Goal: Task Accomplishment & Management: Manage account settings

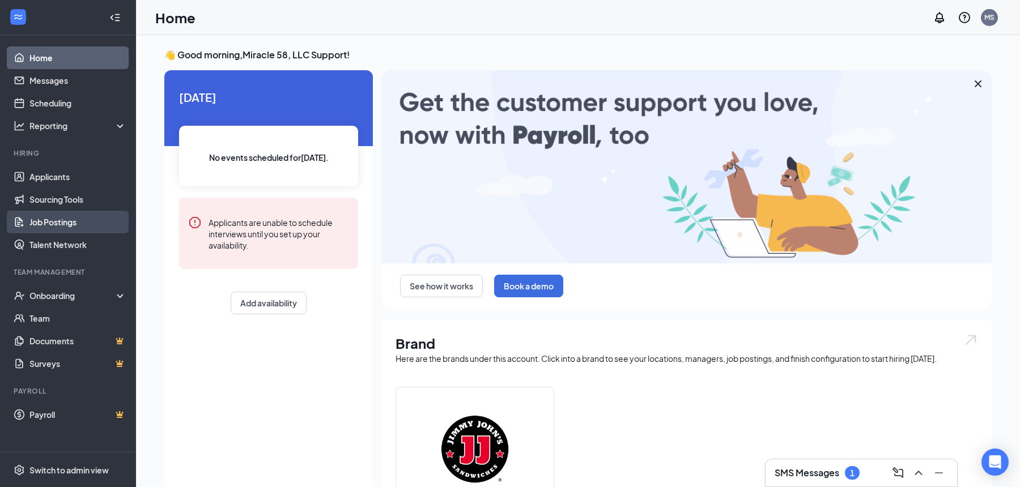
click at [66, 222] on link "Job Postings" at bounding box center [77, 222] width 97 height 23
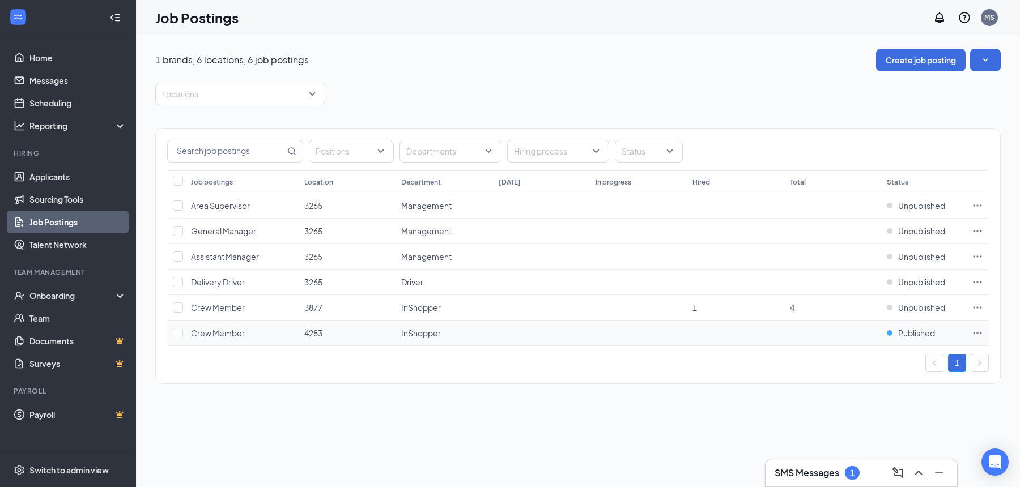
click at [979, 333] on icon "Ellipses" at bounding box center [977, 333] width 11 height 11
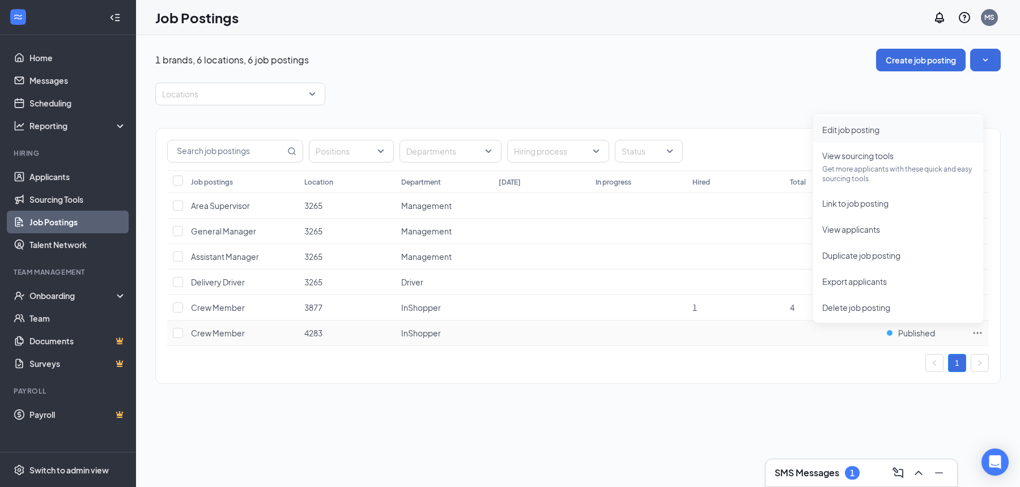
click at [850, 130] on span "Edit job posting" at bounding box center [850, 130] width 57 height 10
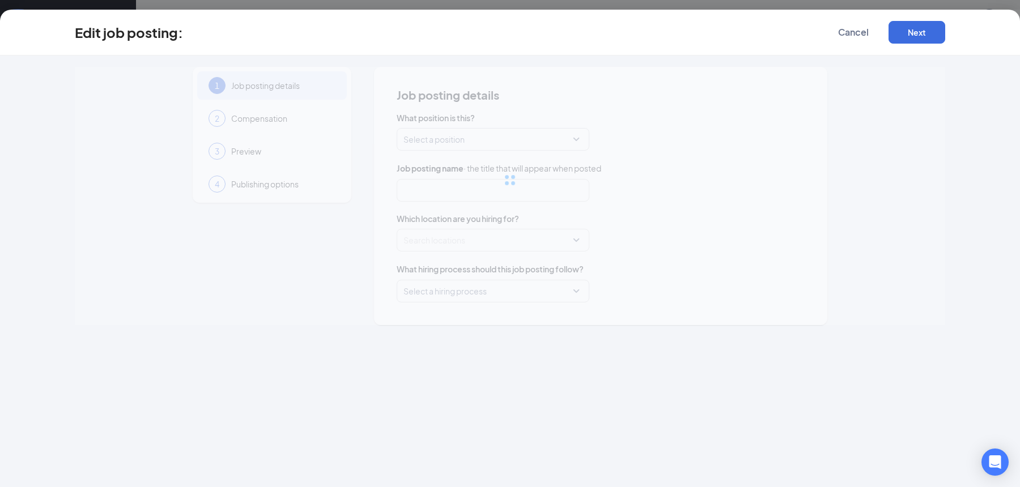
type input "Crew Member"
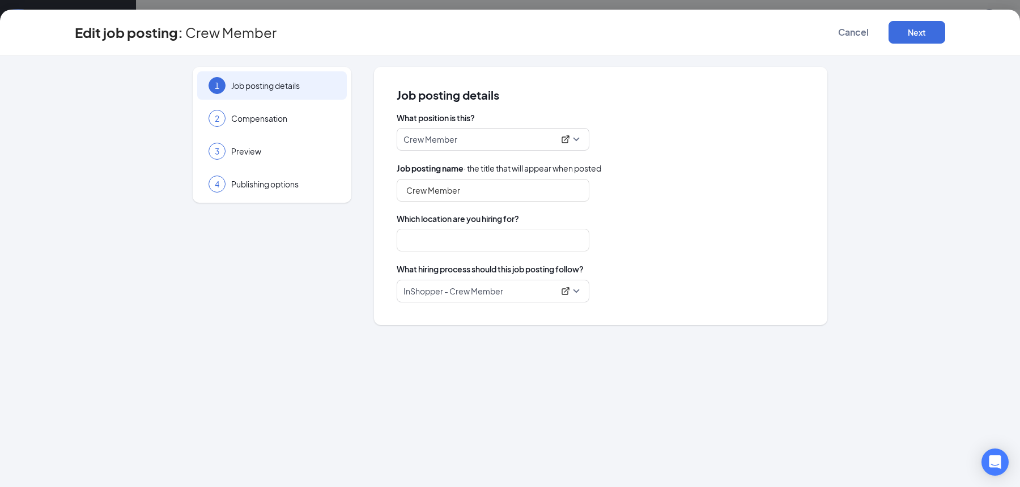
type input "4283"
click at [266, 121] on span "Compensation" at bounding box center [283, 118] width 104 height 11
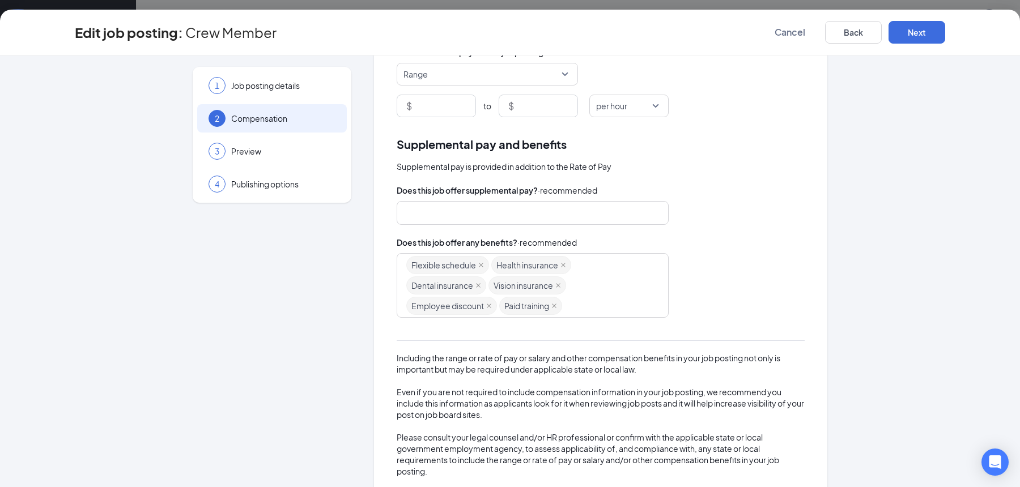
scroll to position [143, 0]
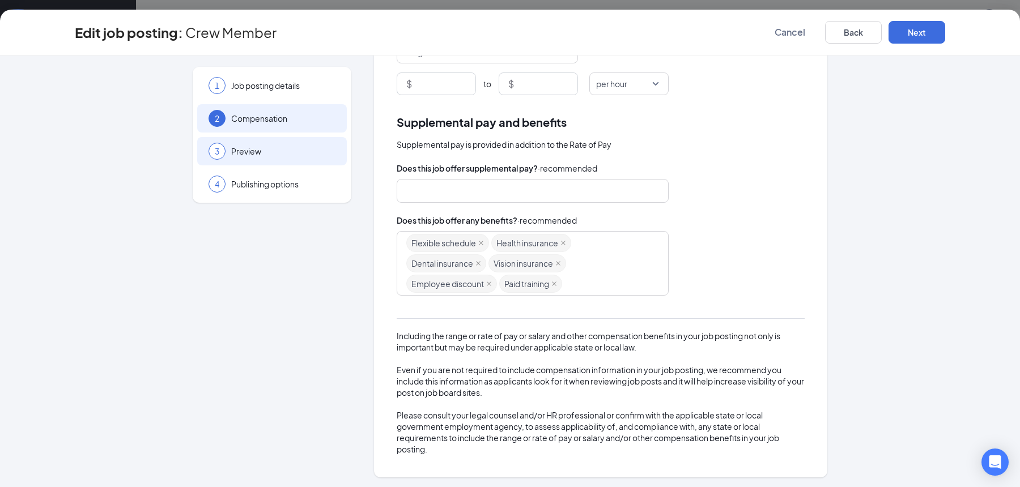
click at [251, 152] on span "Preview" at bounding box center [283, 151] width 104 height 11
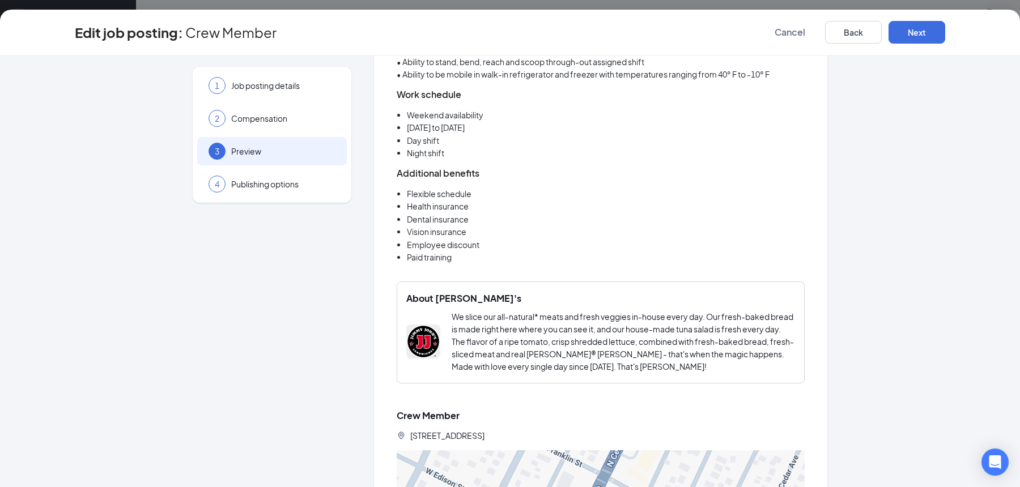
scroll to position [547, 0]
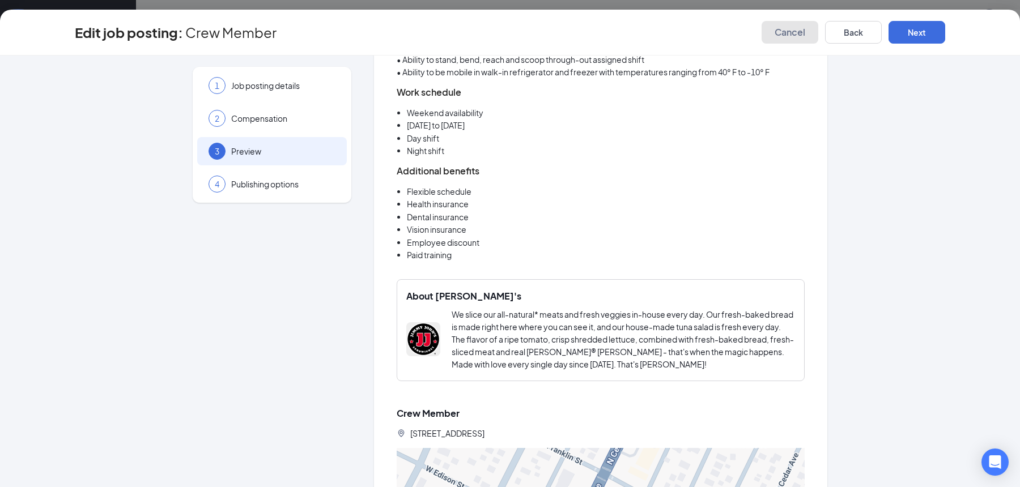
click at [786, 32] on span "Cancel" at bounding box center [790, 32] width 31 height 11
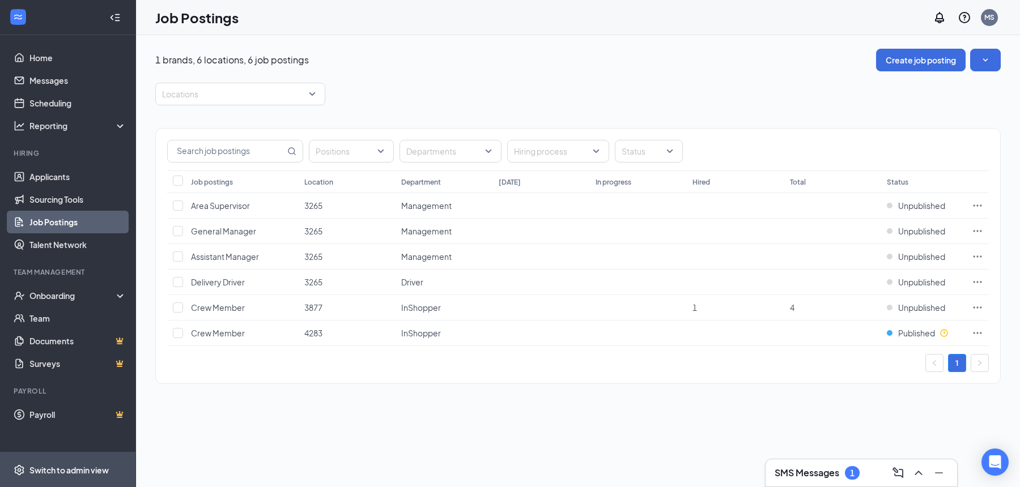
click at [74, 473] on div "Switch to admin view" at bounding box center [68, 470] width 79 height 11
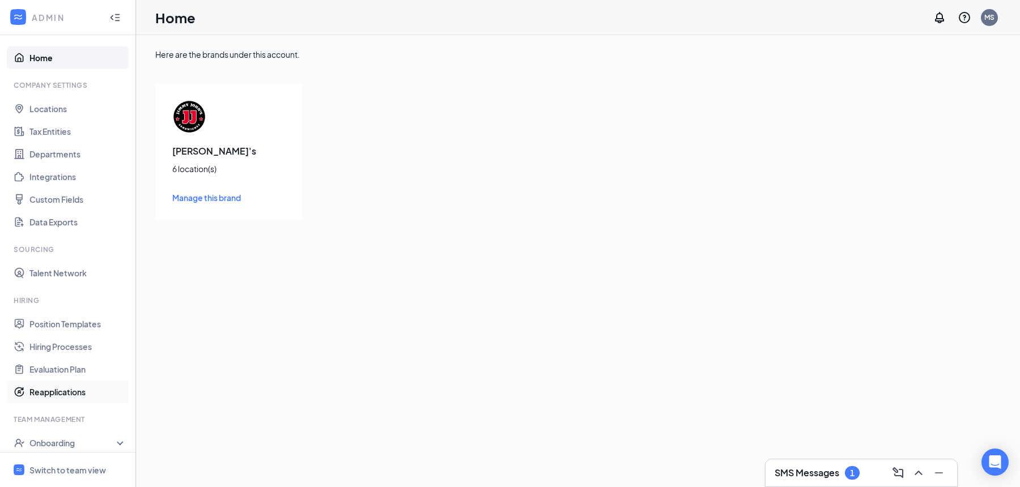
scroll to position [80, 0]
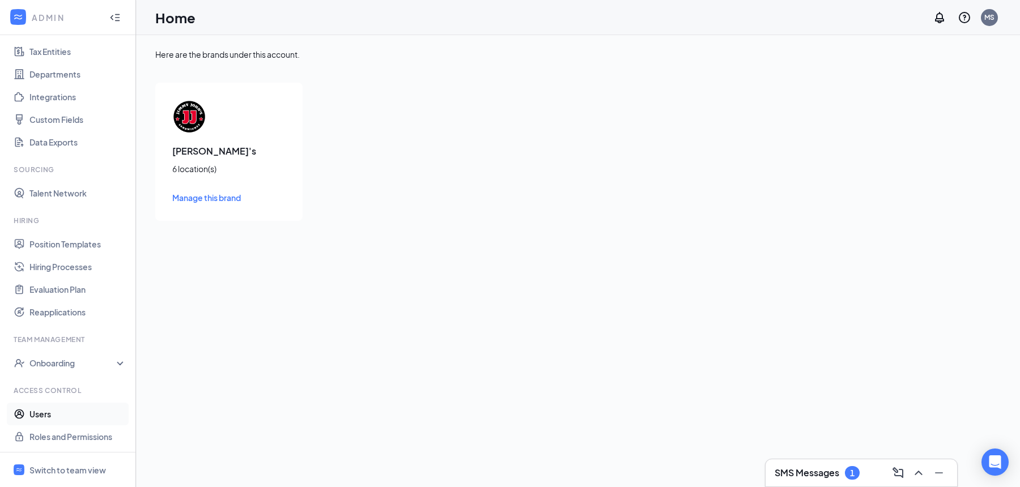
click at [48, 417] on link "Users" at bounding box center [77, 414] width 97 height 23
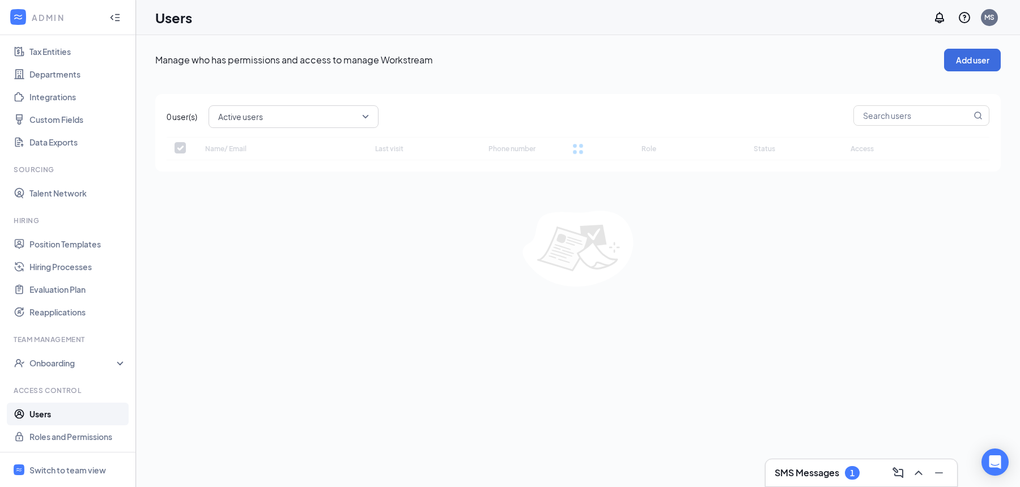
checkbox input "false"
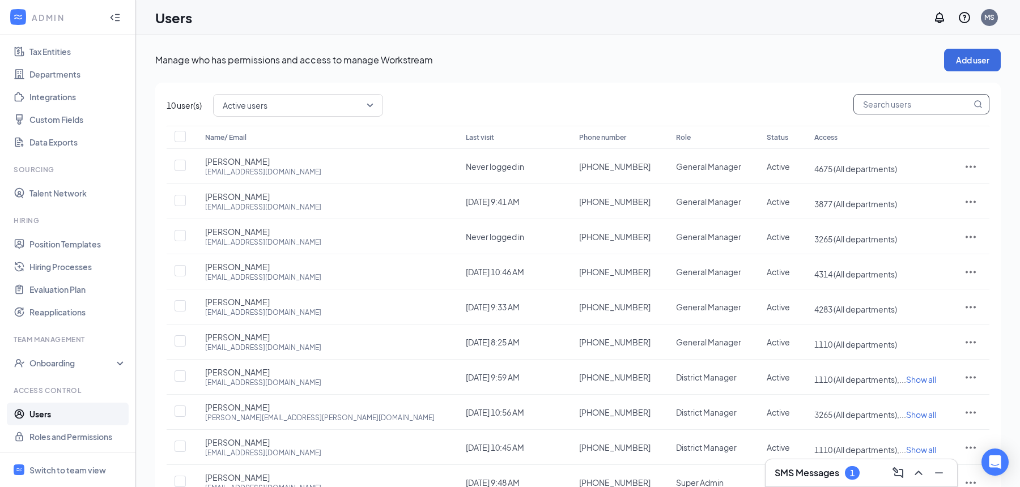
click at [884, 105] on input "text" at bounding box center [912, 104] width 117 height 19
type input "[PERSON_NAME]"
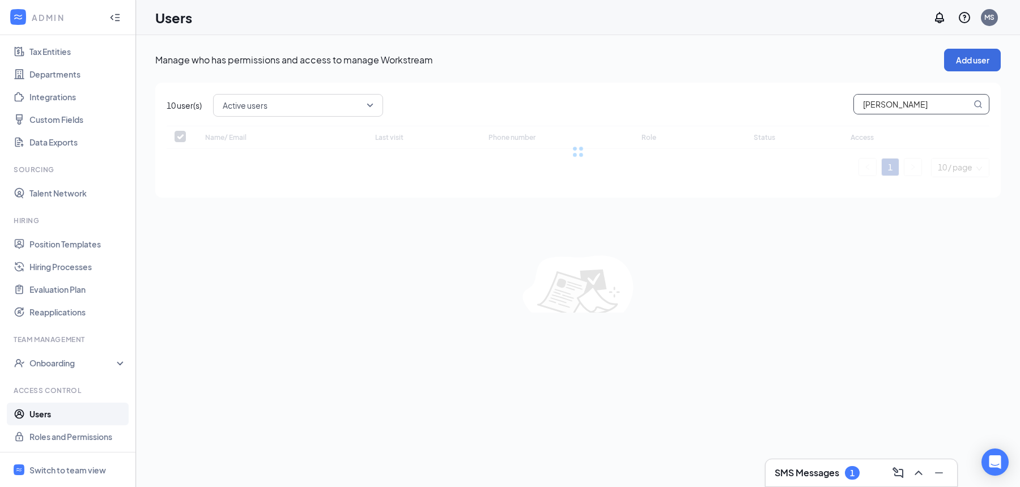
checkbox input "false"
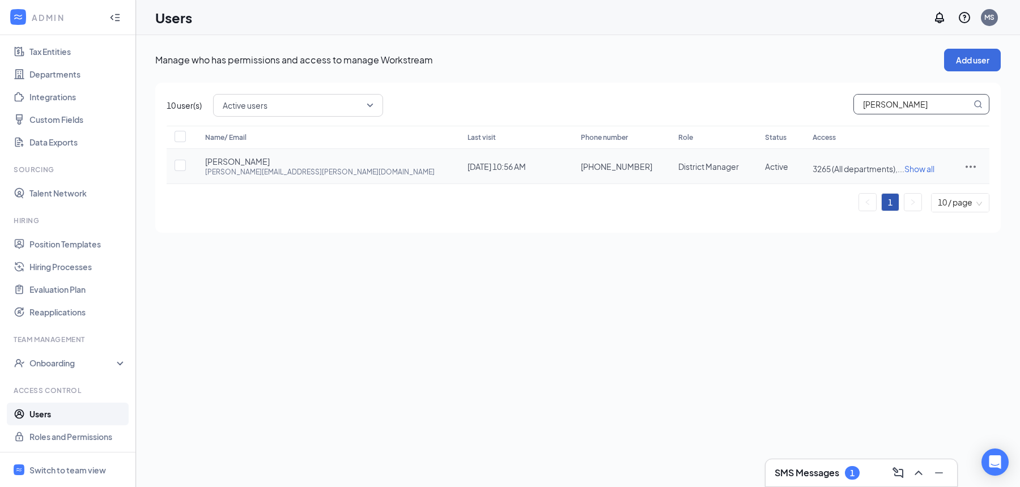
type input "[PERSON_NAME]"
click at [905, 169] on span "Show all" at bounding box center [920, 169] width 30 height 10
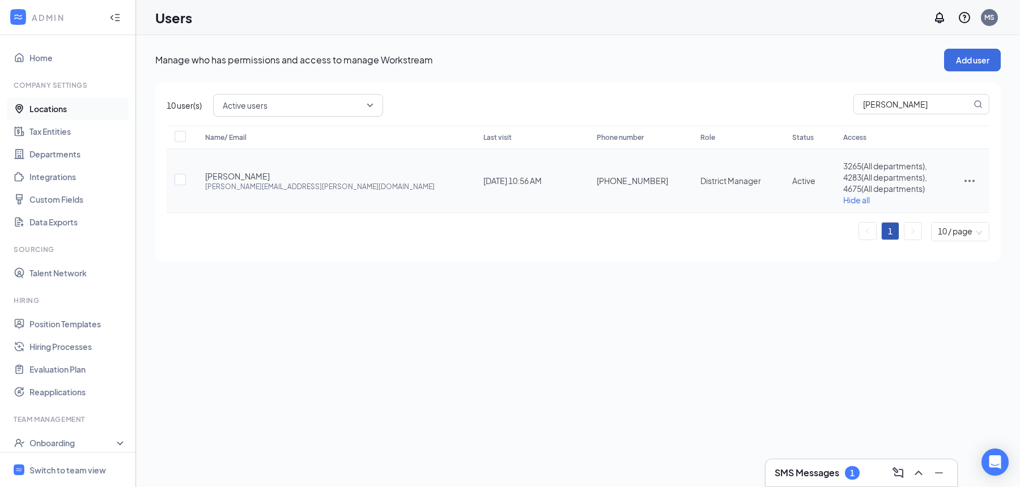
click at [50, 107] on link "Locations" at bounding box center [77, 108] width 97 height 23
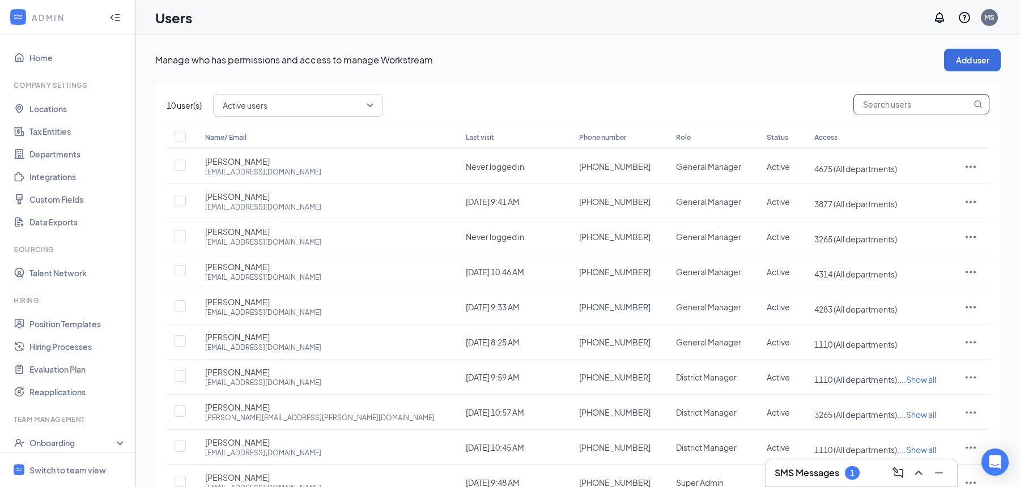
click at [894, 106] on input "text" at bounding box center [912, 104] width 117 height 19
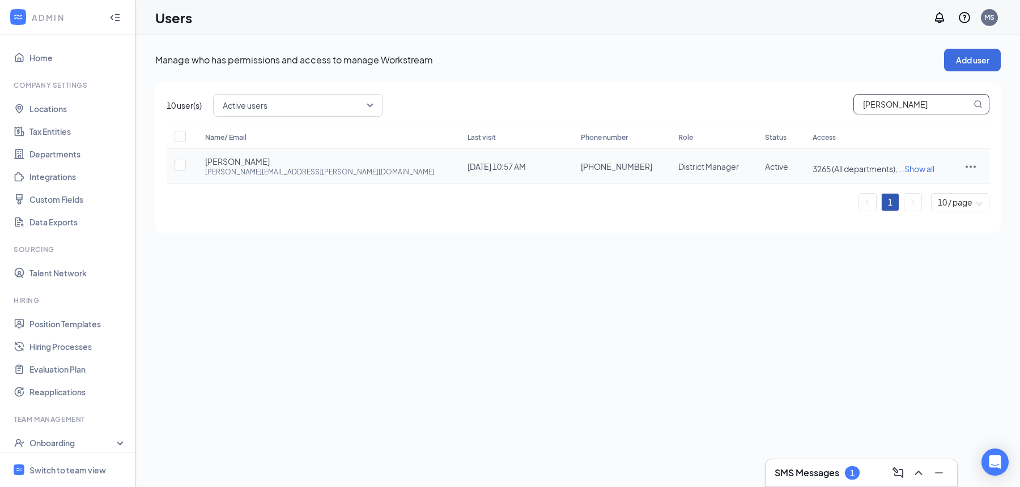
type input "[PERSON_NAME]"
click at [969, 167] on icon "ActionsIcon" at bounding box center [971, 167] width 14 height 14
click at [924, 184] on span "Edit user" at bounding box center [915, 189] width 32 height 10
type input "[PHONE_NUMBER]"
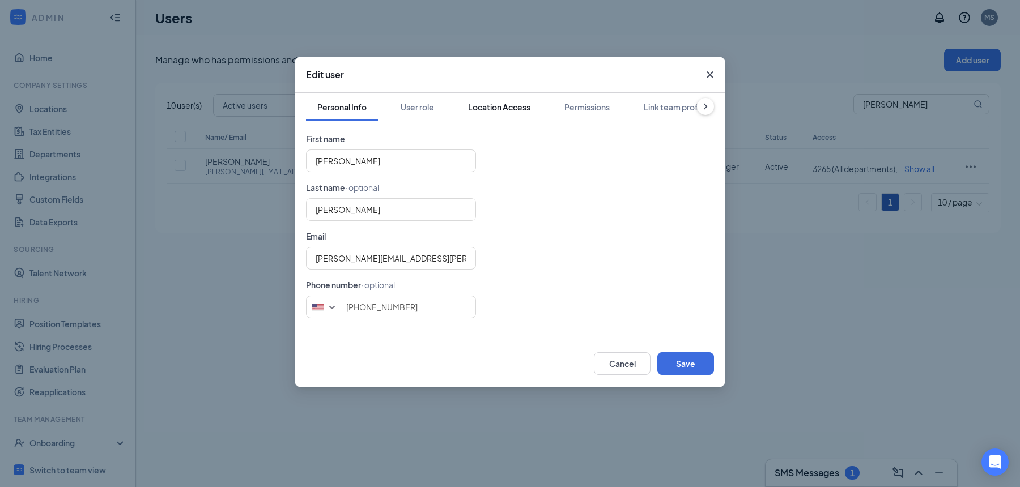
click at [490, 110] on div "Location Access" at bounding box center [499, 106] width 62 height 11
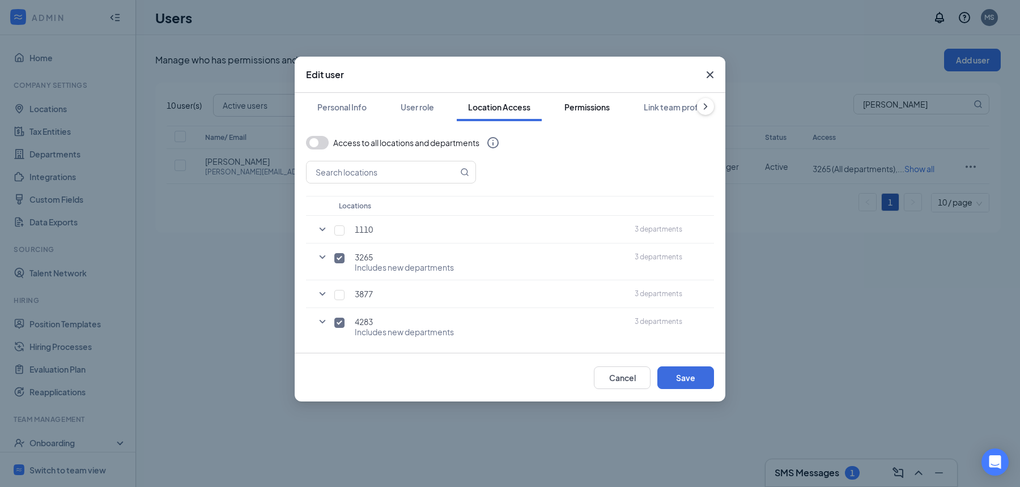
click at [589, 101] on button "Permissions" at bounding box center [587, 107] width 68 height 28
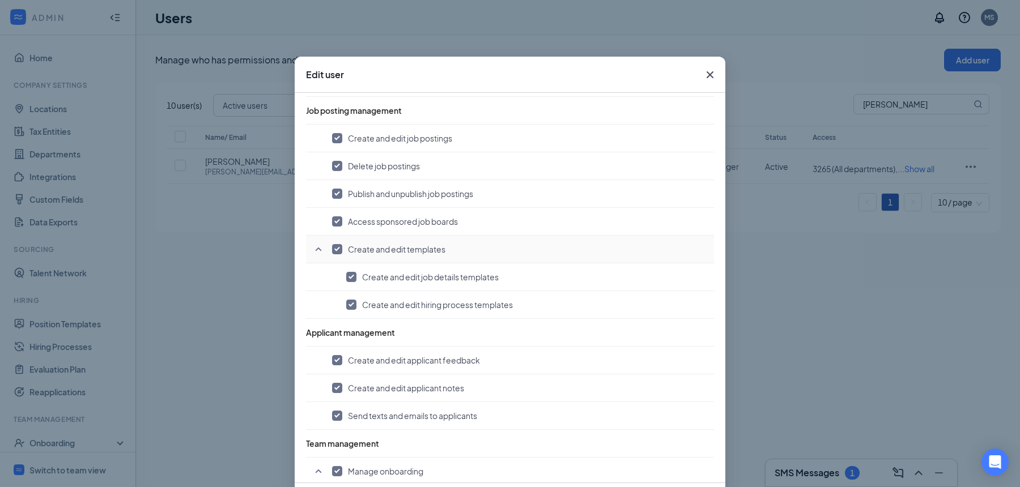
scroll to position [454, 0]
click at [709, 74] on icon "Cross" at bounding box center [710, 74] width 7 height 7
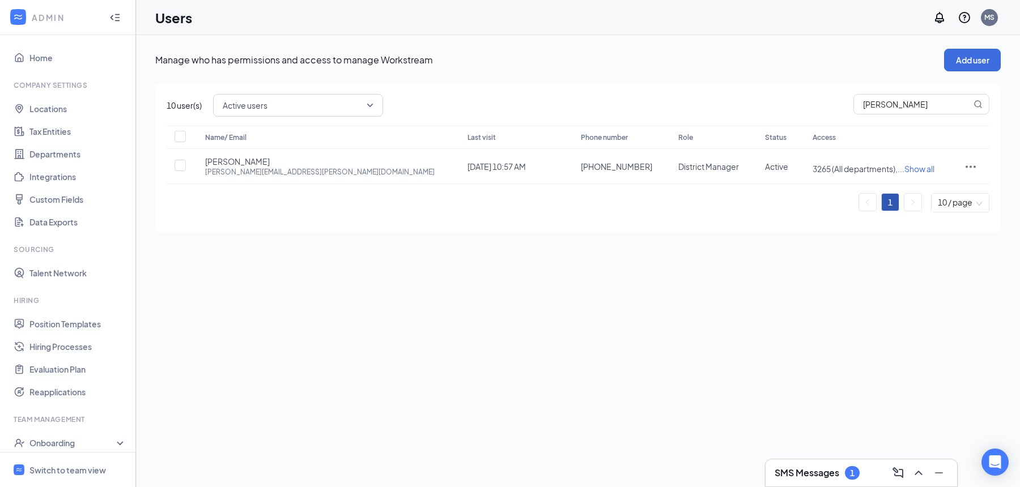
click at [315, 316] on div "Manage who has permissions and access to manage Workstream Add user 10 user(s) …" at bounding box center [578, 261] width 884 height 452
click at [71, 322] on link "Position Templates" at bounding box center [77, 324] width 97 height 23
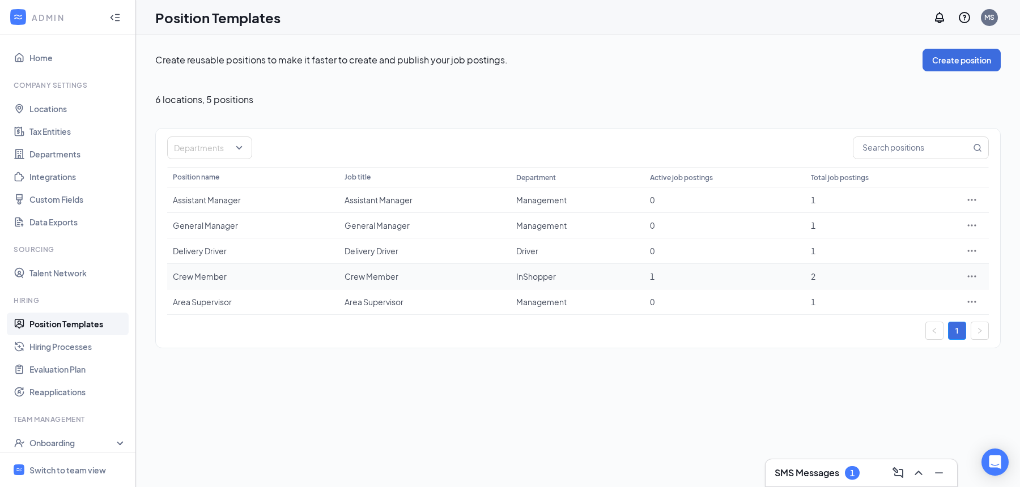
click at [972, 273] on icon "Ellipses" at bounding box center [971, 276] width 11 height 11
click at [905, 321] on span "Duplicate" at bounding box center [890, 324] width 36 height 10
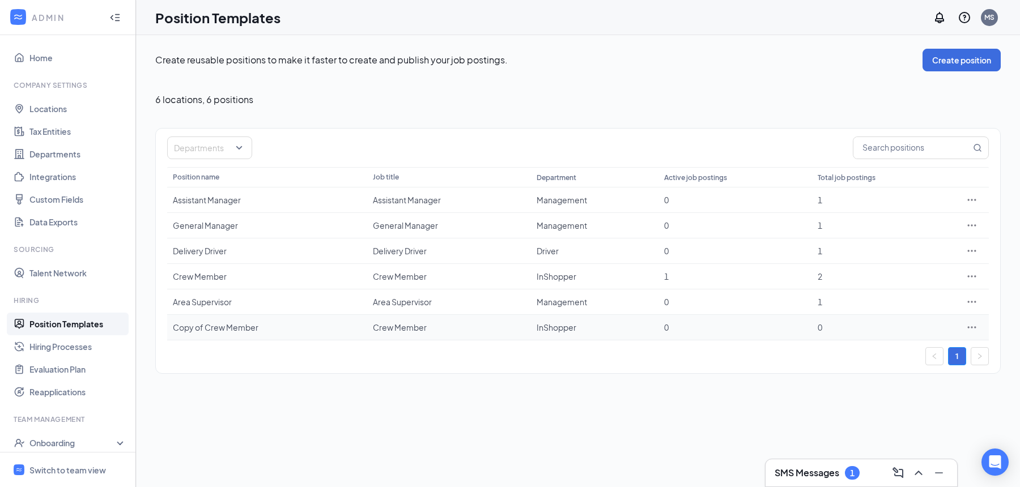
click at [970, 323] on icon "Ellipses" at bounding box center [971, 327] width 11 height 11
click at [890, 426] on span "Delete" at bounding box center [885, 427] width 26 height 10
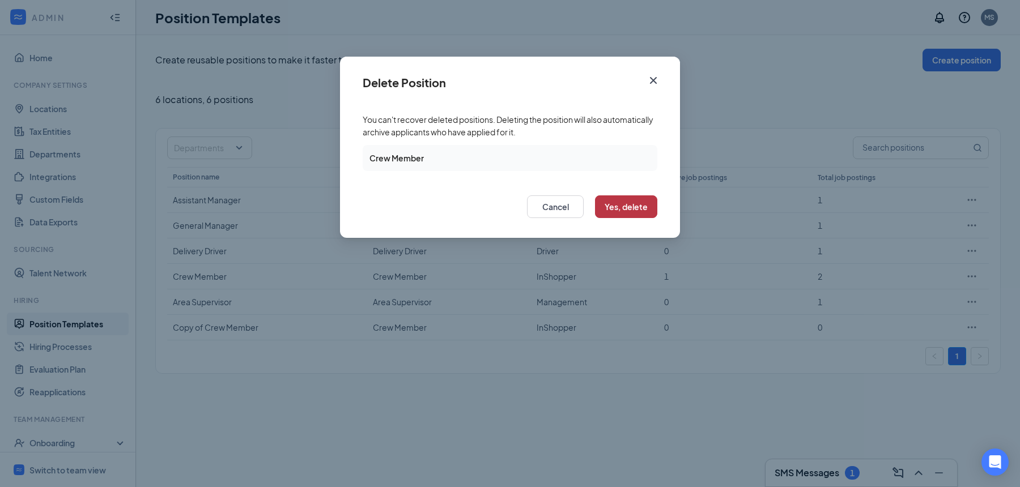
click at [629, 208] on button "Yes, delete" at bounding box center [626, 207] width 62 height 23
